Goal: Information Seeking & Learning: Learn about a topic

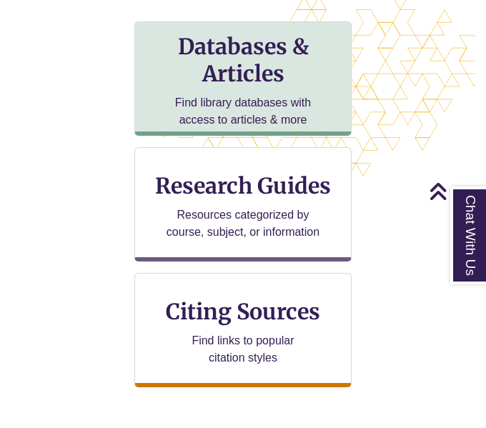
scroll to position [470, 0]
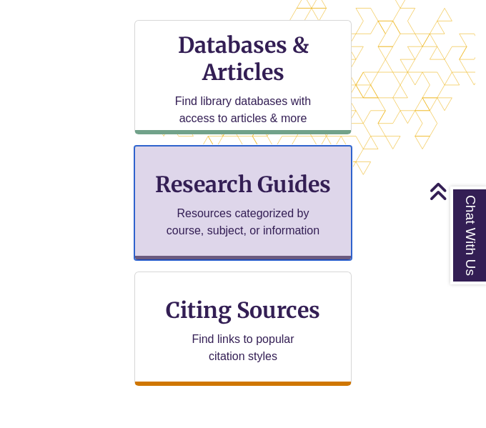
click at [212, 222] on p "Resources categorized by course, subject, or information" at bounding box center [243, 222] width 154 height 34
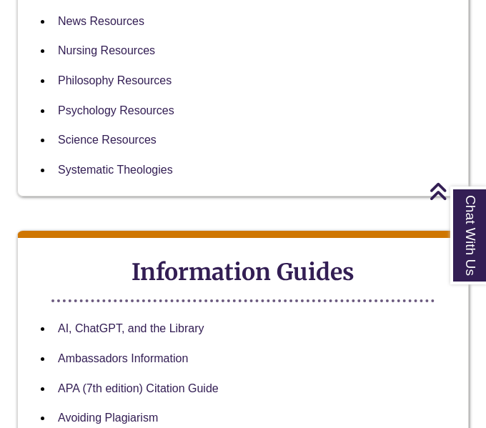
scroll to position [2373, 0]
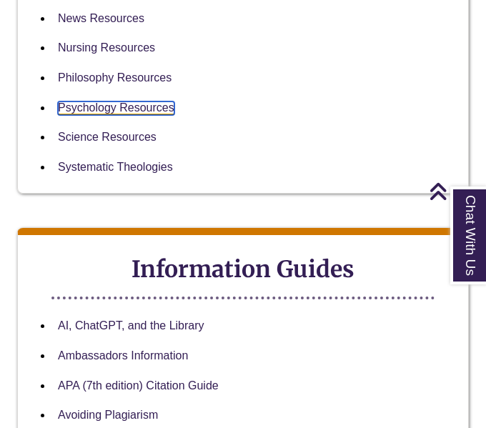
click at [164, 102] on link "Psychology Resources" at bounding box center [116, 109] width 117 height 14
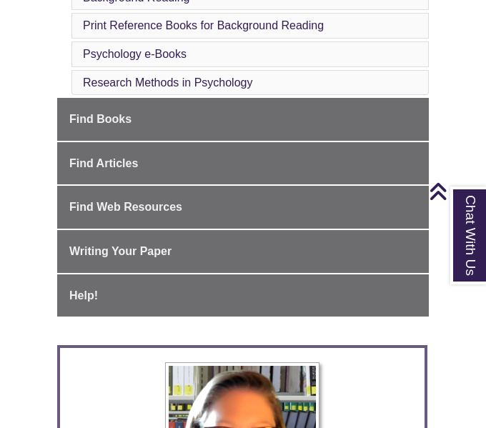
scroll to position [493, 0]
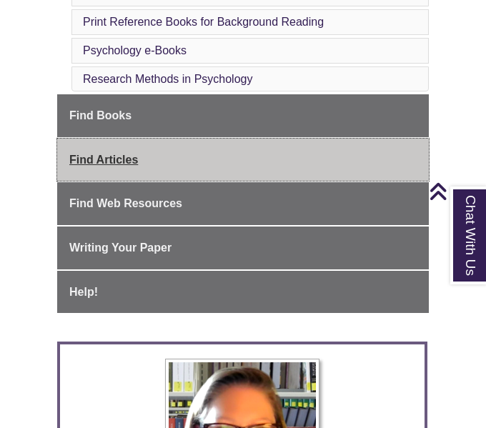
click at [250, 139] on link "Find Articles" at bounding box center [243, 160] width 372 height 43
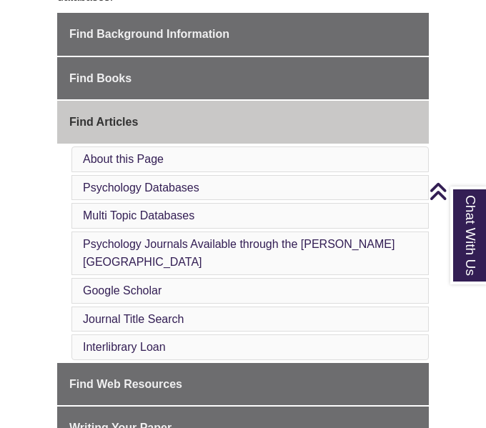
scroll to position [424, 0]
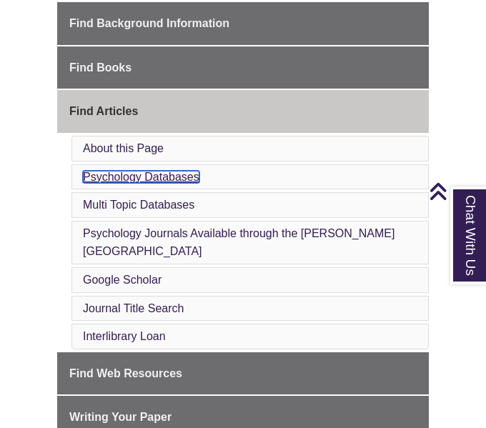
click at [138, 171] on link "Psychology Databases" at bounding box center [141, 177] width 117 height 12
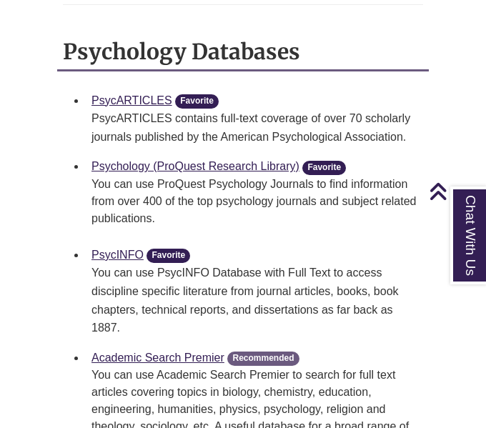
click at [147, 152] on li "Psychology (ProQuest Research Library) Favorite You can use ProQuest Psychology…" at bounding box center [255, 196] width 338 height 89
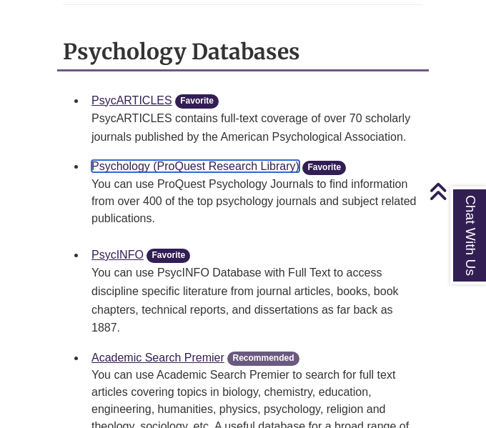
click at [148, 160] on link "Psychology (ProQuest Research Library)" at bounding box center [196, 166] width 208 height 12
